Goal: Task Accomplishment & Management: Use online tool/utility

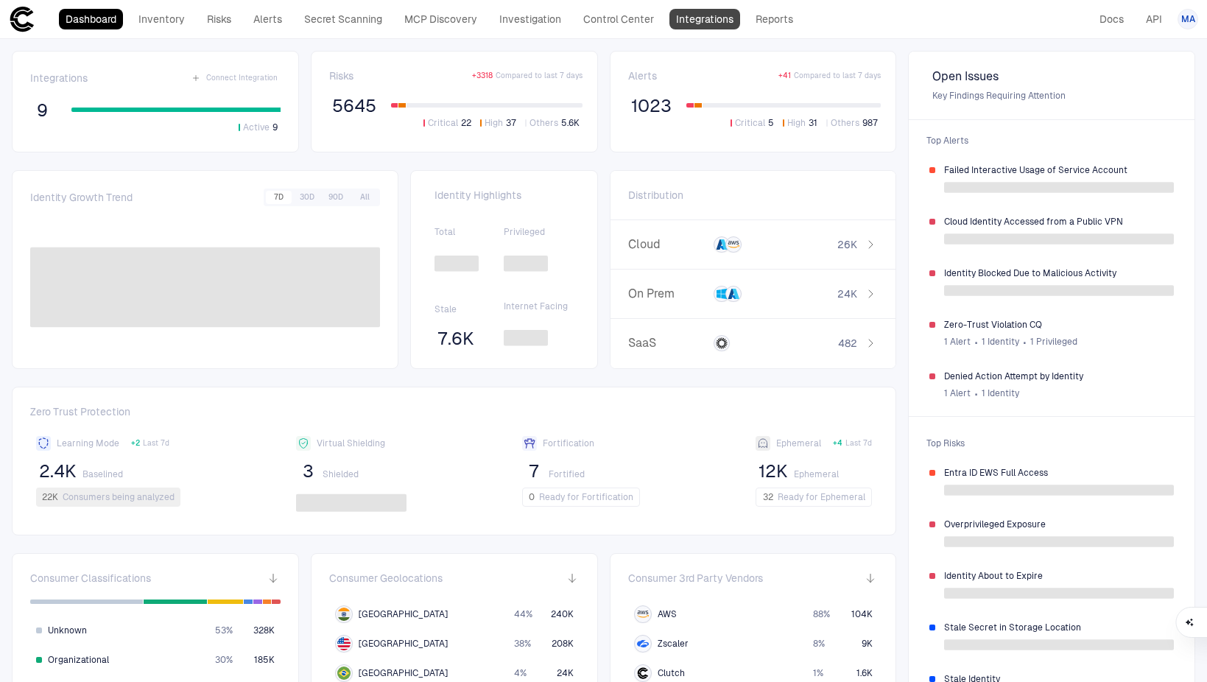
click at [686, 29] on link "Integrations" at bounding box center [704, 19] width 71 height 21
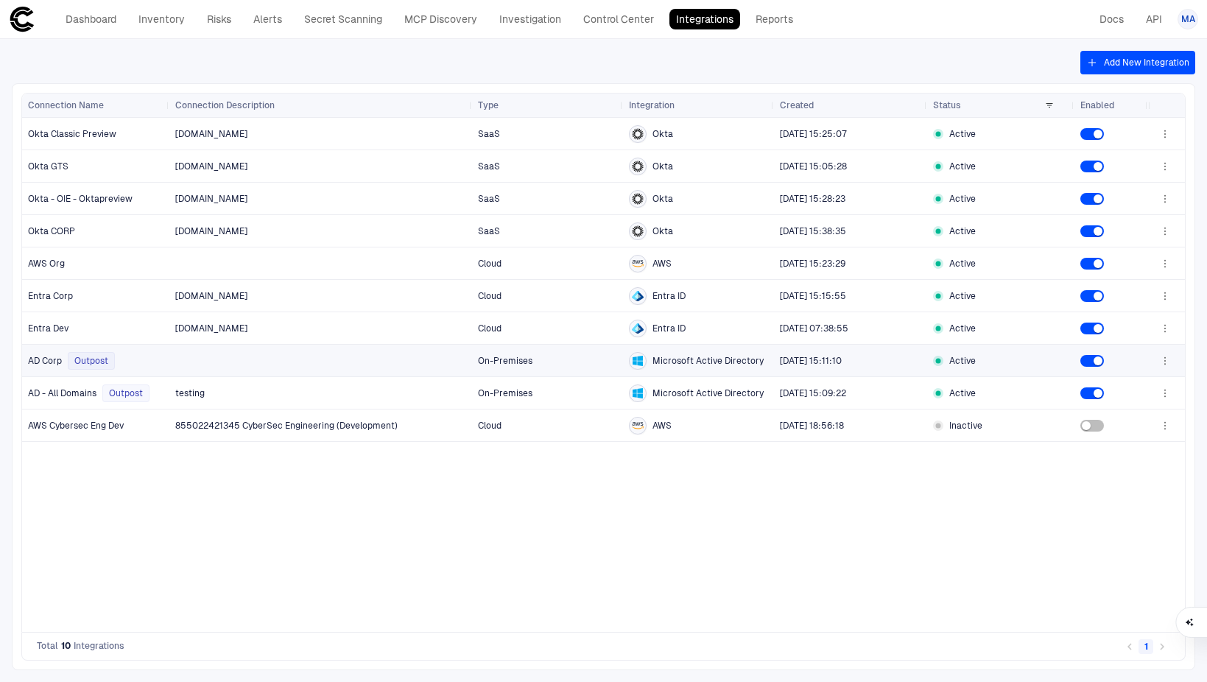
click at [1170, 362] on icon "button" at bounding box center [1165, 361] width 12 height 12
click at [1155, 386] on li "Edit" at bounding box center [1118, 394] width 99 height 24
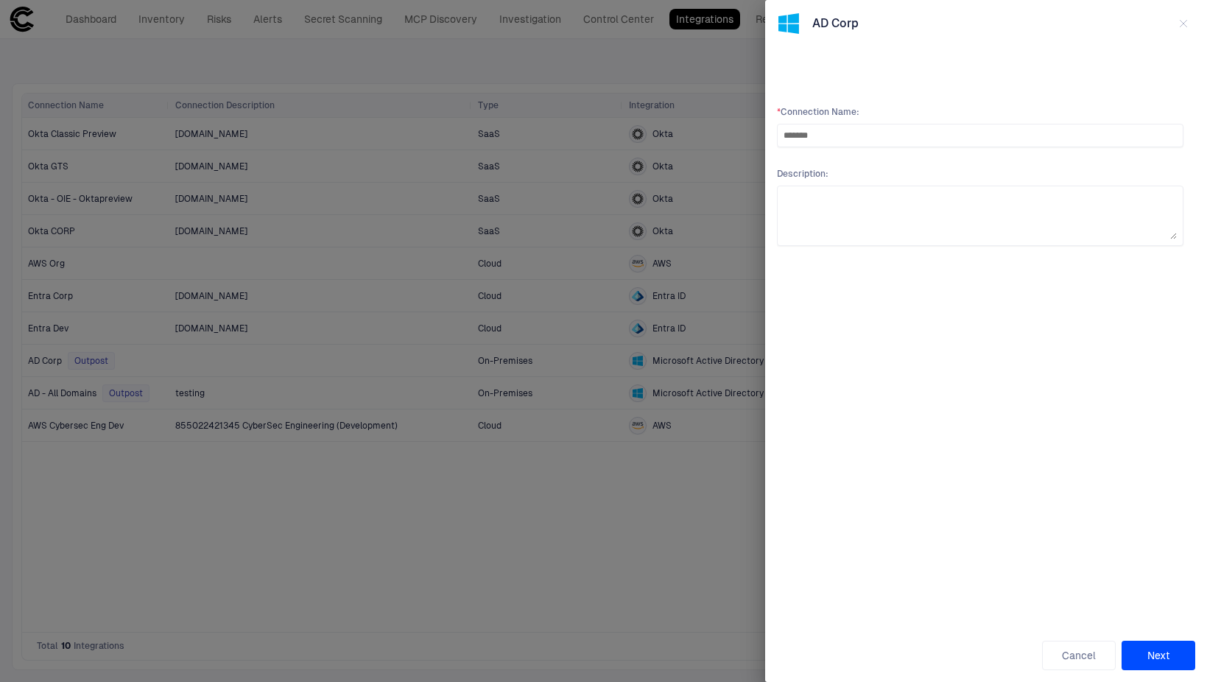
click at [1175, 659] on button "Next" at bounding box center [1159, 655] width 74 height 29
click at [1104, 131] on button "Preview" at bounding box center [1125, 130] width 47 height 24
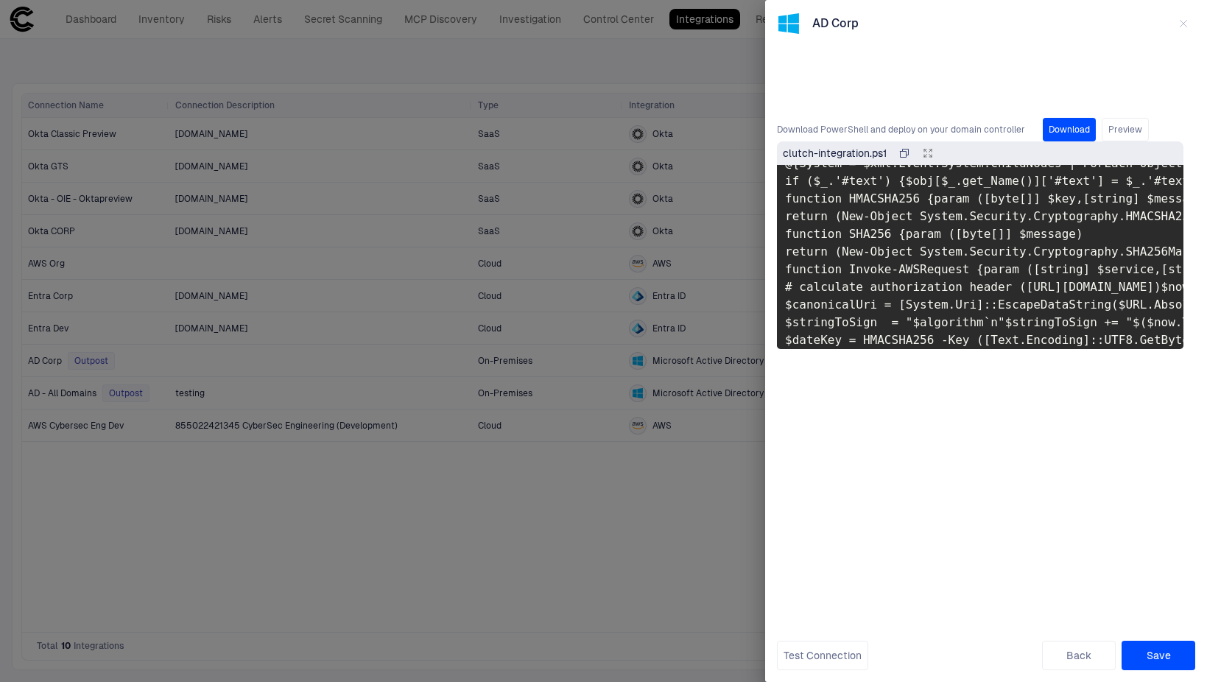
scroll to position [147, 4]
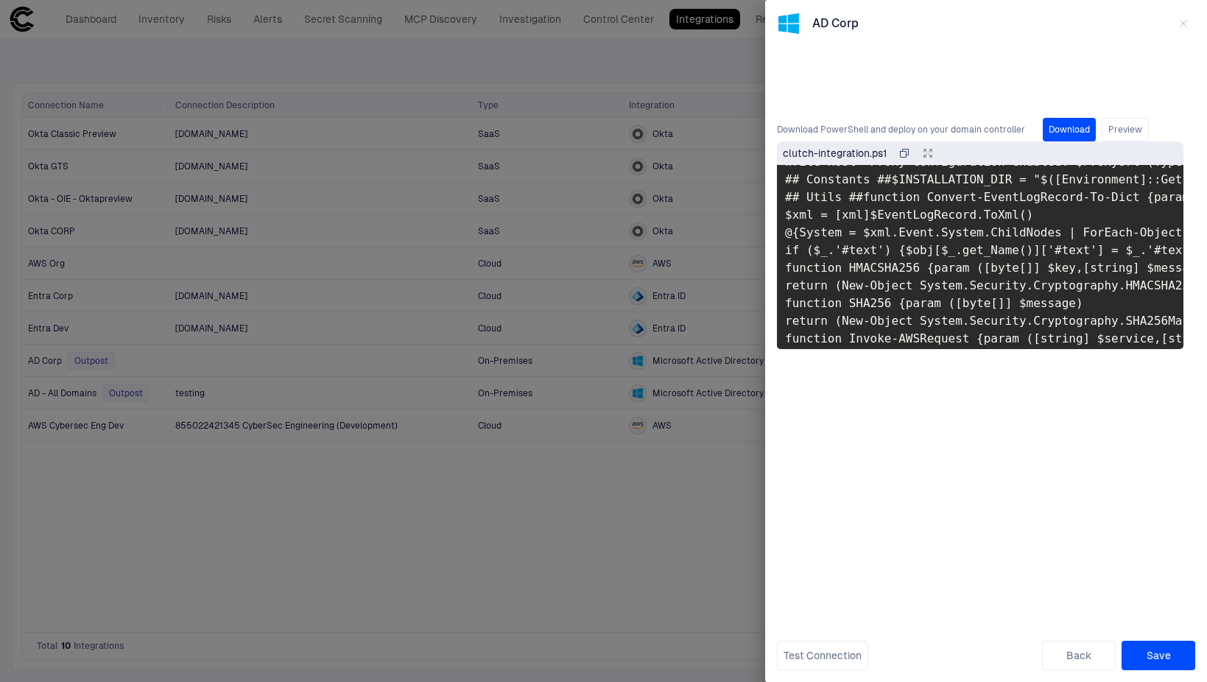
click at [247, 631] on div at bounding box center [603, 341] width 1207 height 682
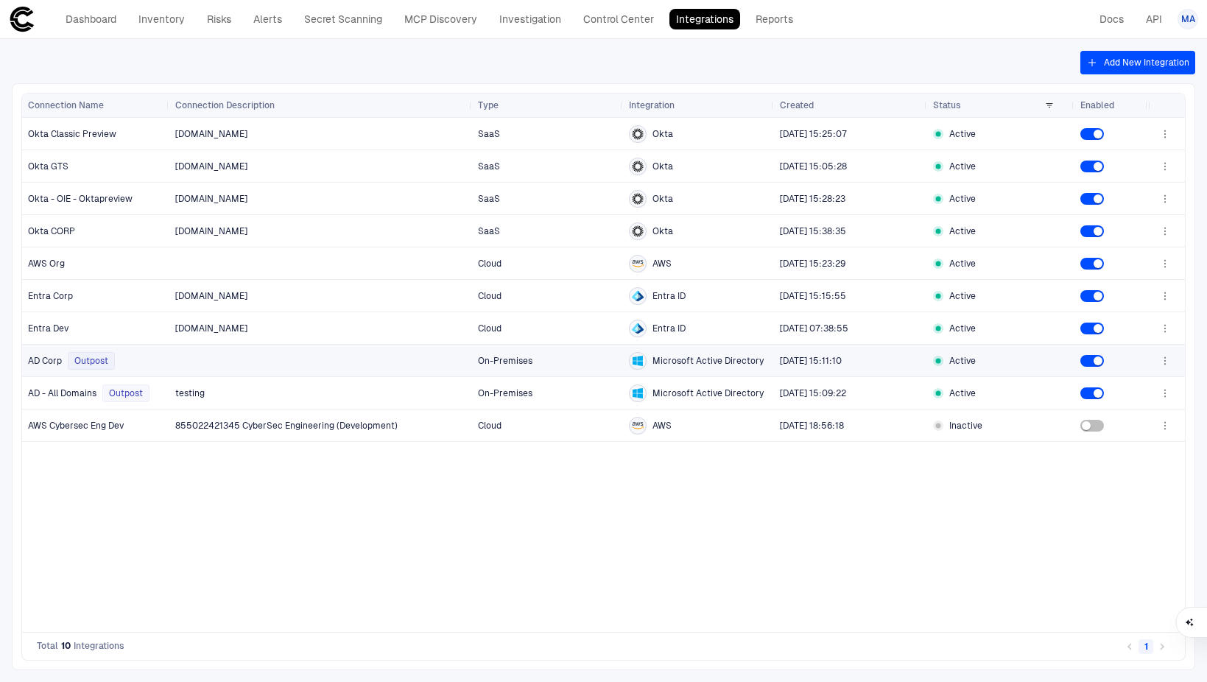
click at [1165, 367] on icon "button" at bounding box center [1165, 361] width 12 height 12
click at [1153, 396] on li "Edit" at bounding box center [1118, 394] width 99 height 24
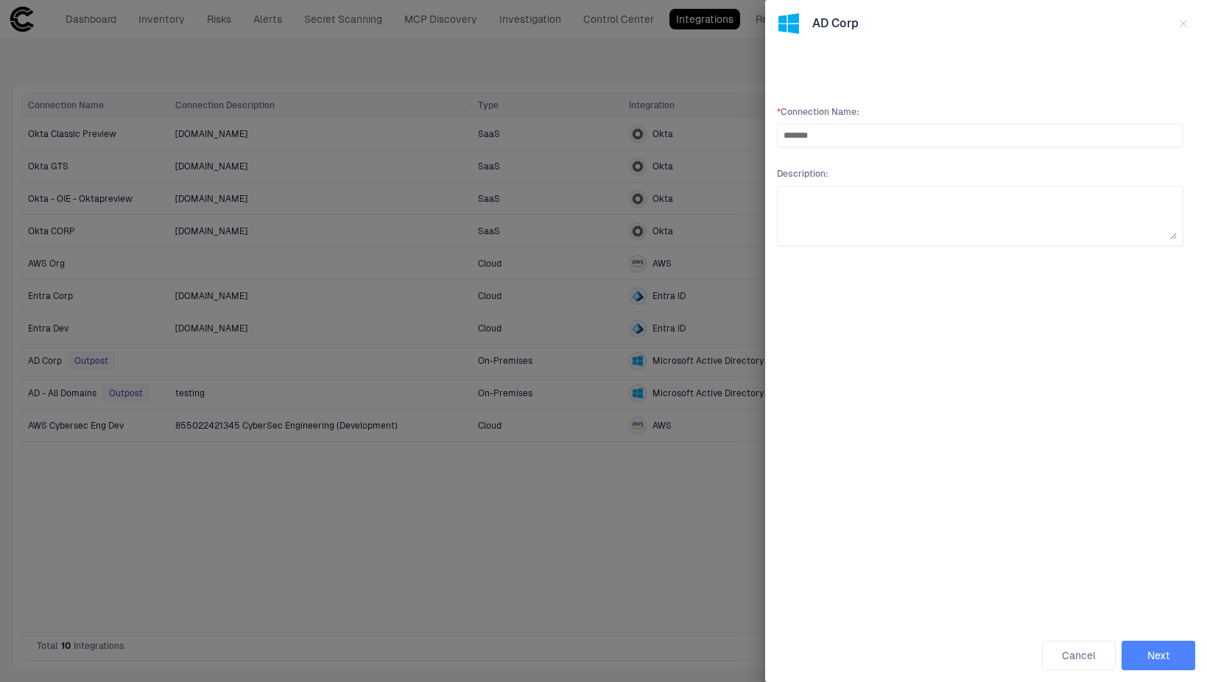
click at [1159, 646] on button "Next" at bounding box center [1159, 655] width 74 height 29
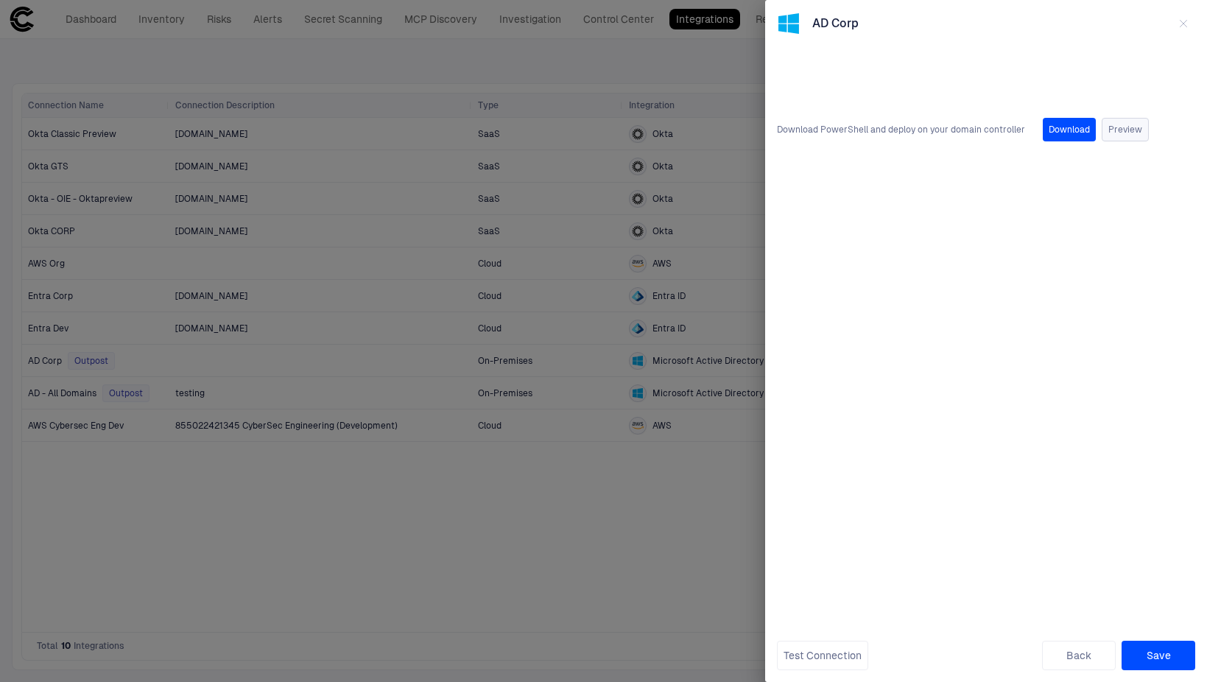
click at [1130, 134] on button "Preview" at bounding box center [1125, 130] width 47 height 24
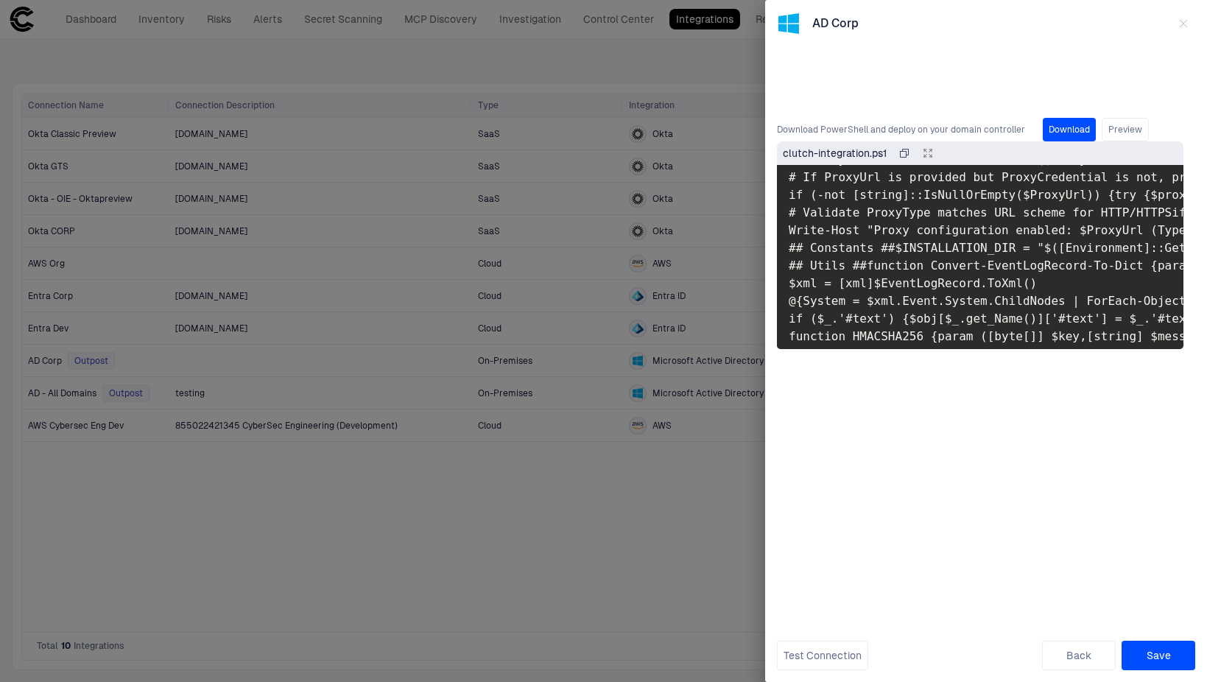
scroll to position [147, 0]
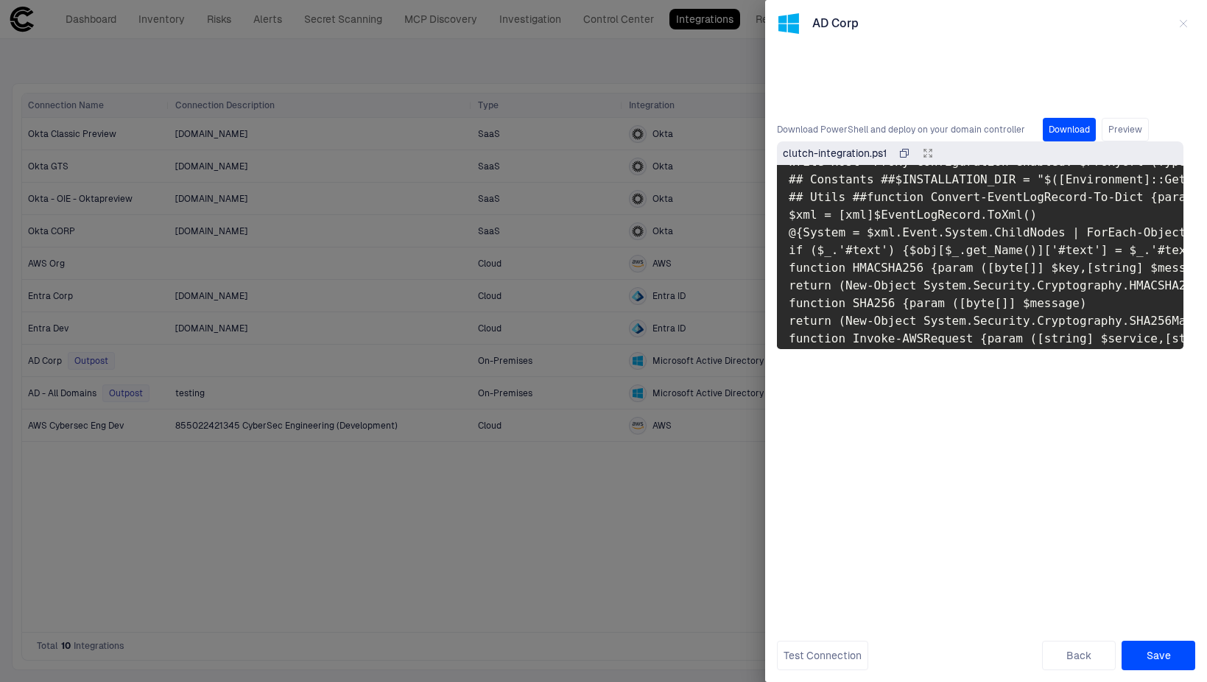
click at [1184, 28] on icon "button" at bounding box center [1184, 24] width 12 height 12
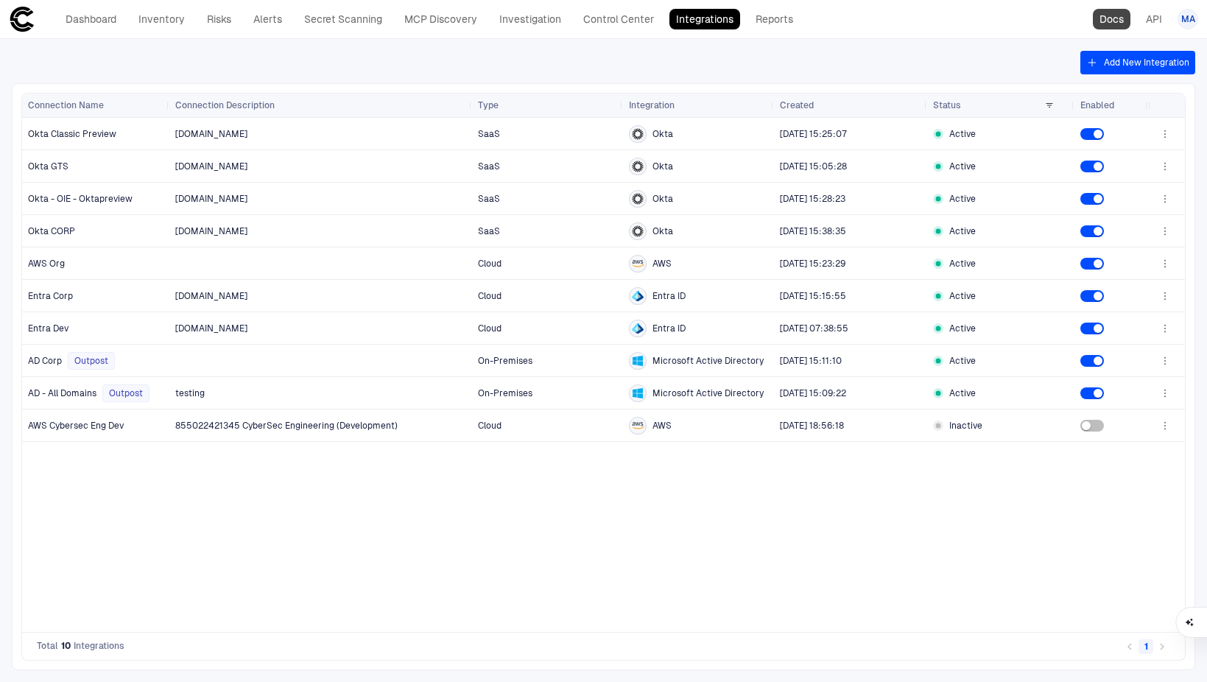
click at [1113, 20] on link "Docs" at bounding box center [1112, 19] width 38 height 21
click at [1170, 395] on icon "button" at bounding box center [1165, 393] width 12 height 12
click at [1132, 419] on li "Edit" at bounding box center [1118, 427] width 99 height 24
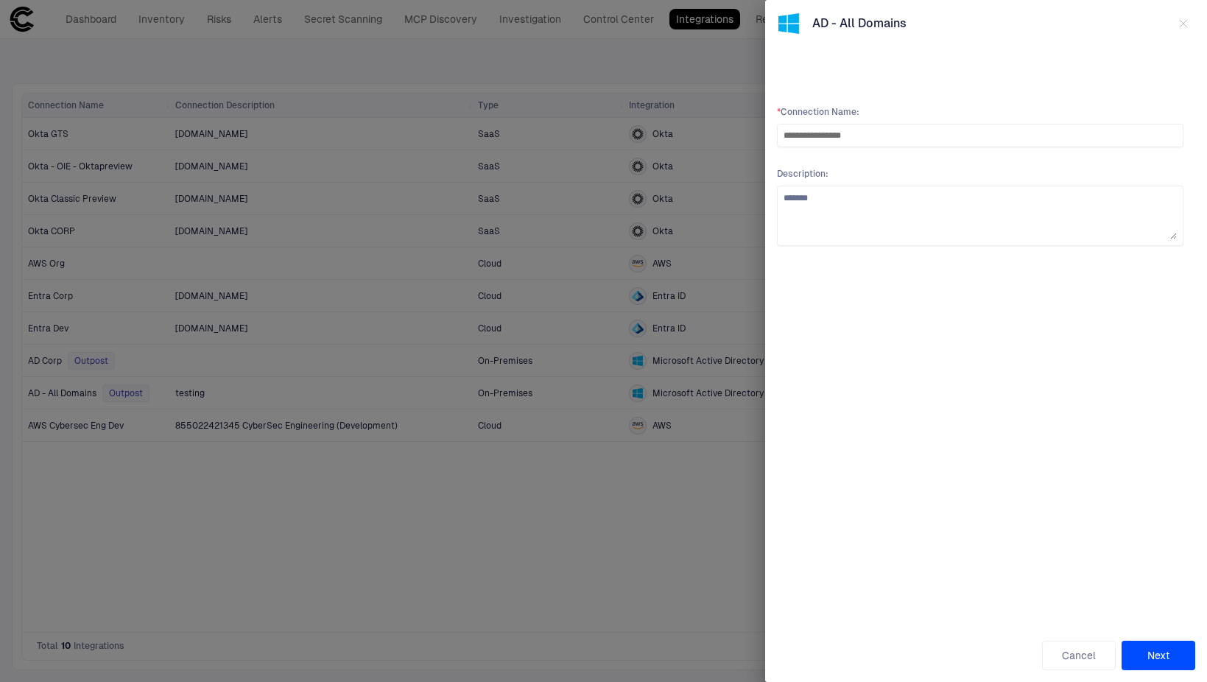
click at [1143, 647] on button "Next" at bounding box center [1159, 655] width 74 height 29
click at [1115, 123] on button "Preview" at bounding box center [1125, 130] width 47 height 24
